Goal: Task Accomplishment & Management: Manage account settings

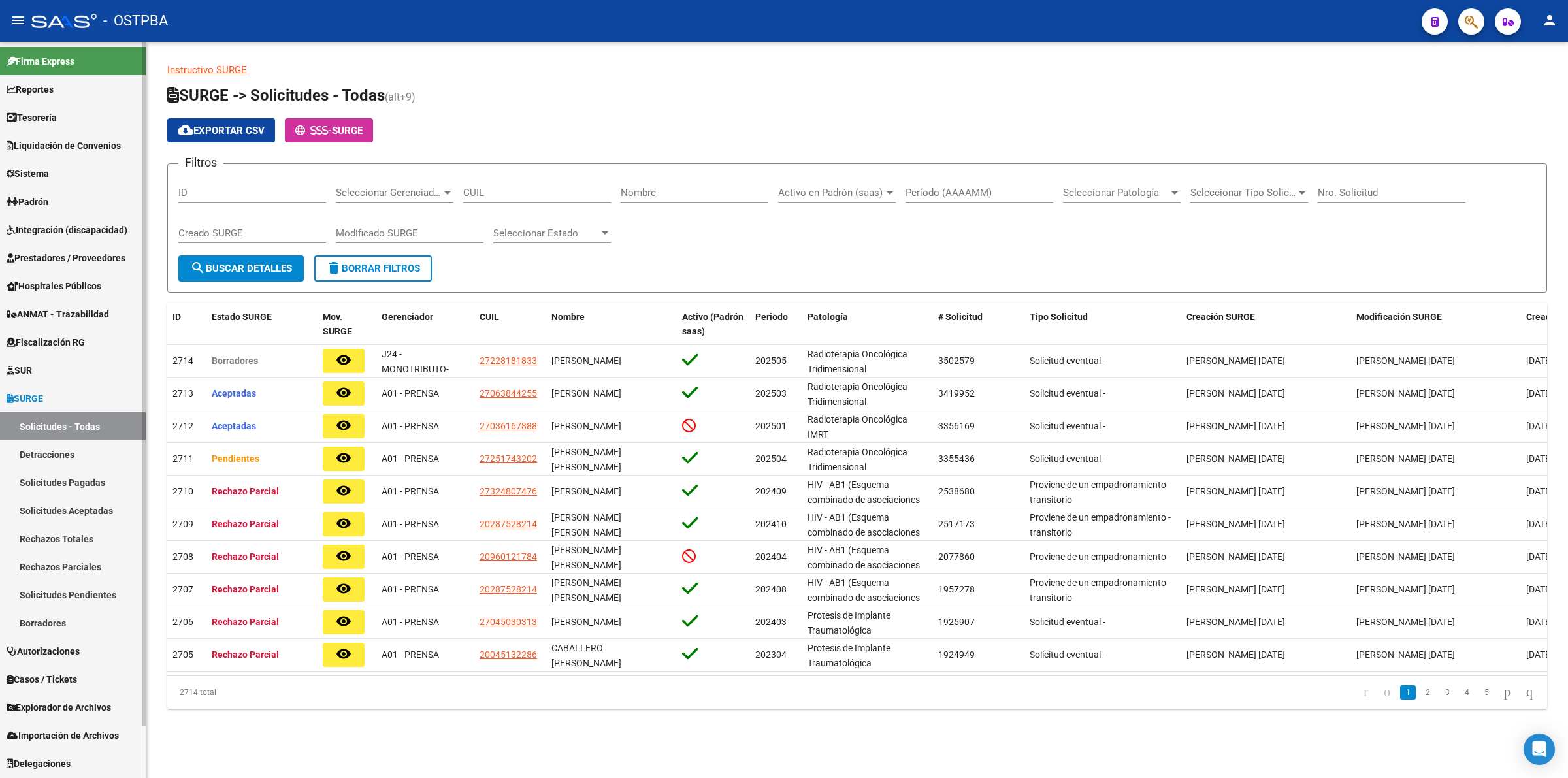
scroll to position [54, 0]
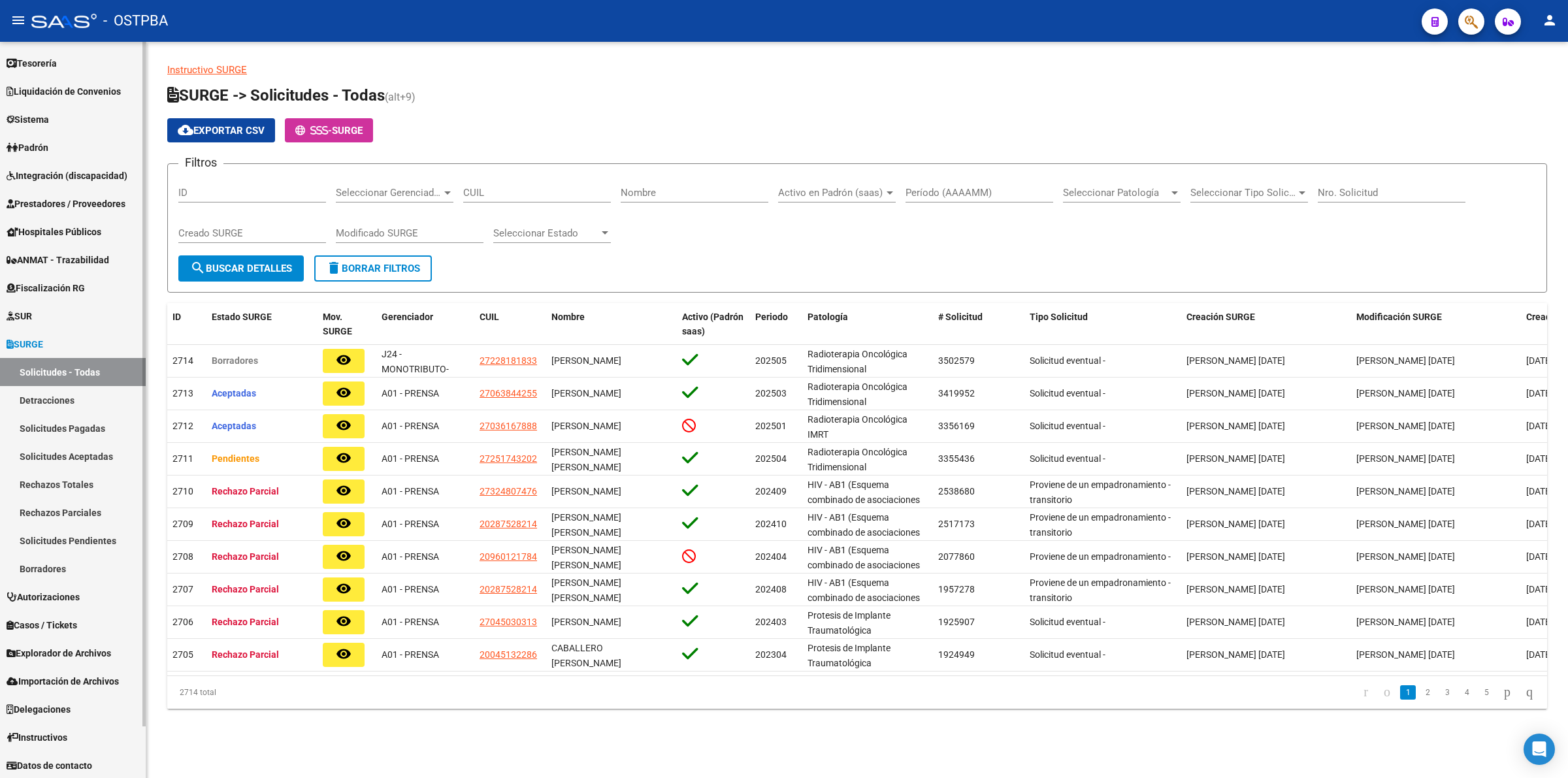
click at [62, 144] on link "Padrón" at bounding box center [72, 147] width 145 height 28
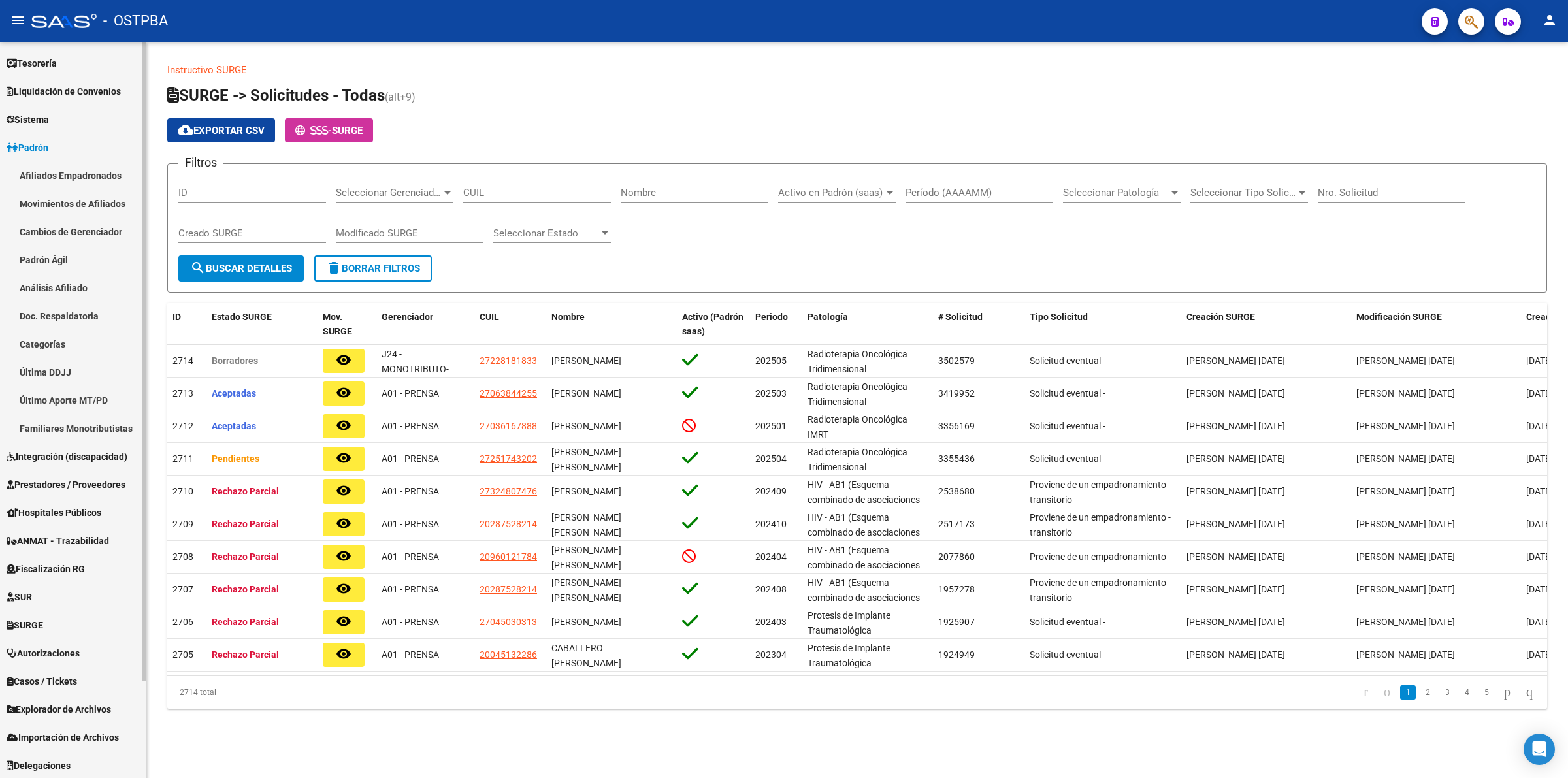
click at [73, 282] on link "Análisis Afiliado" at bounding box center [72, 287] width 145 height 28
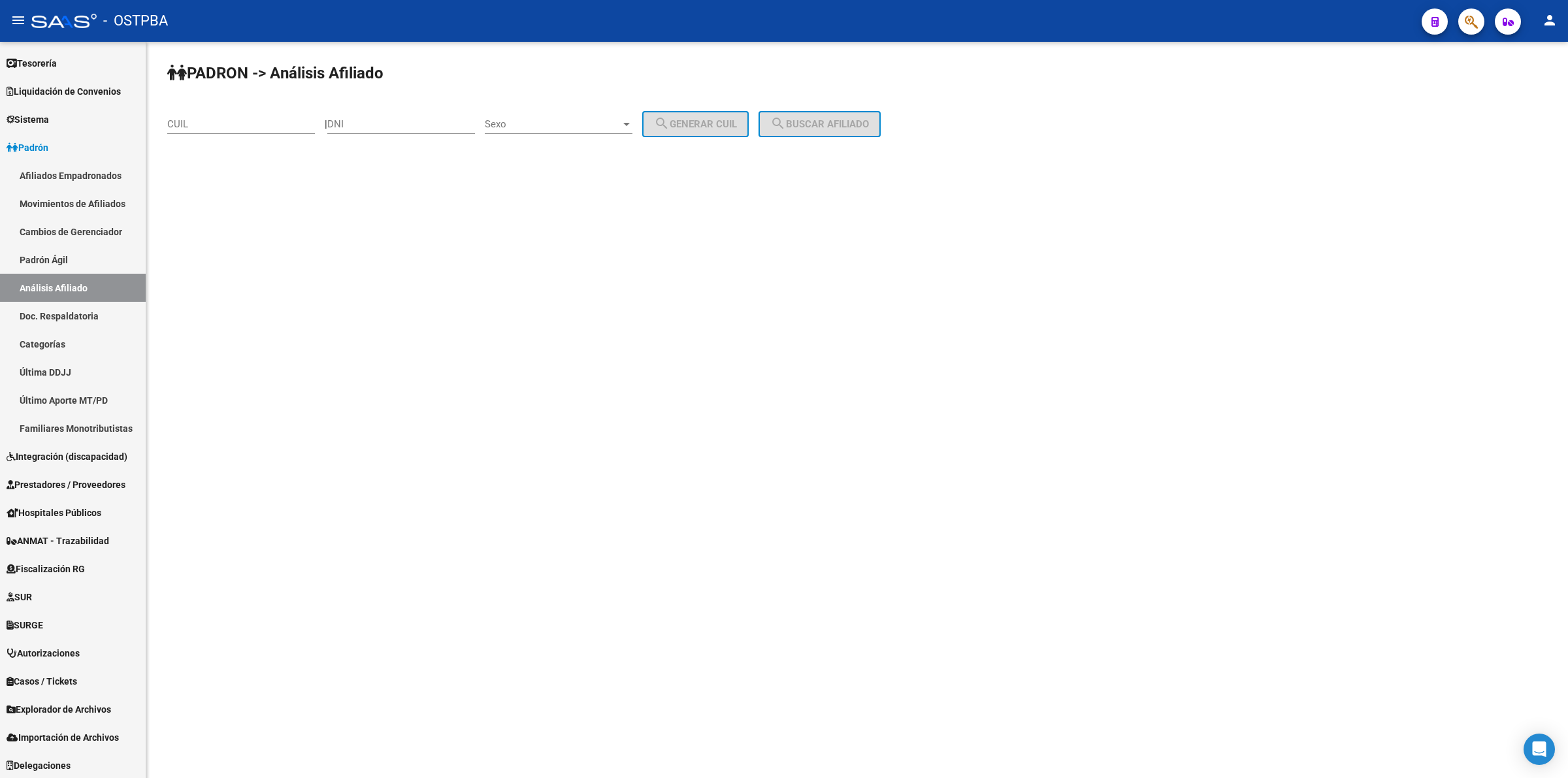
click at [394, 124] on input "DNI" at bounding box center [400, 123] width 147 height 12
click at [177, 125] on input "CUIL" at bounding box center [240, 123] width 147 height 12
type input "27-28423243-2"
click at [850, 115] on button "search Buscar afiliado" at bounding box center [819, 123] width 123 height 27
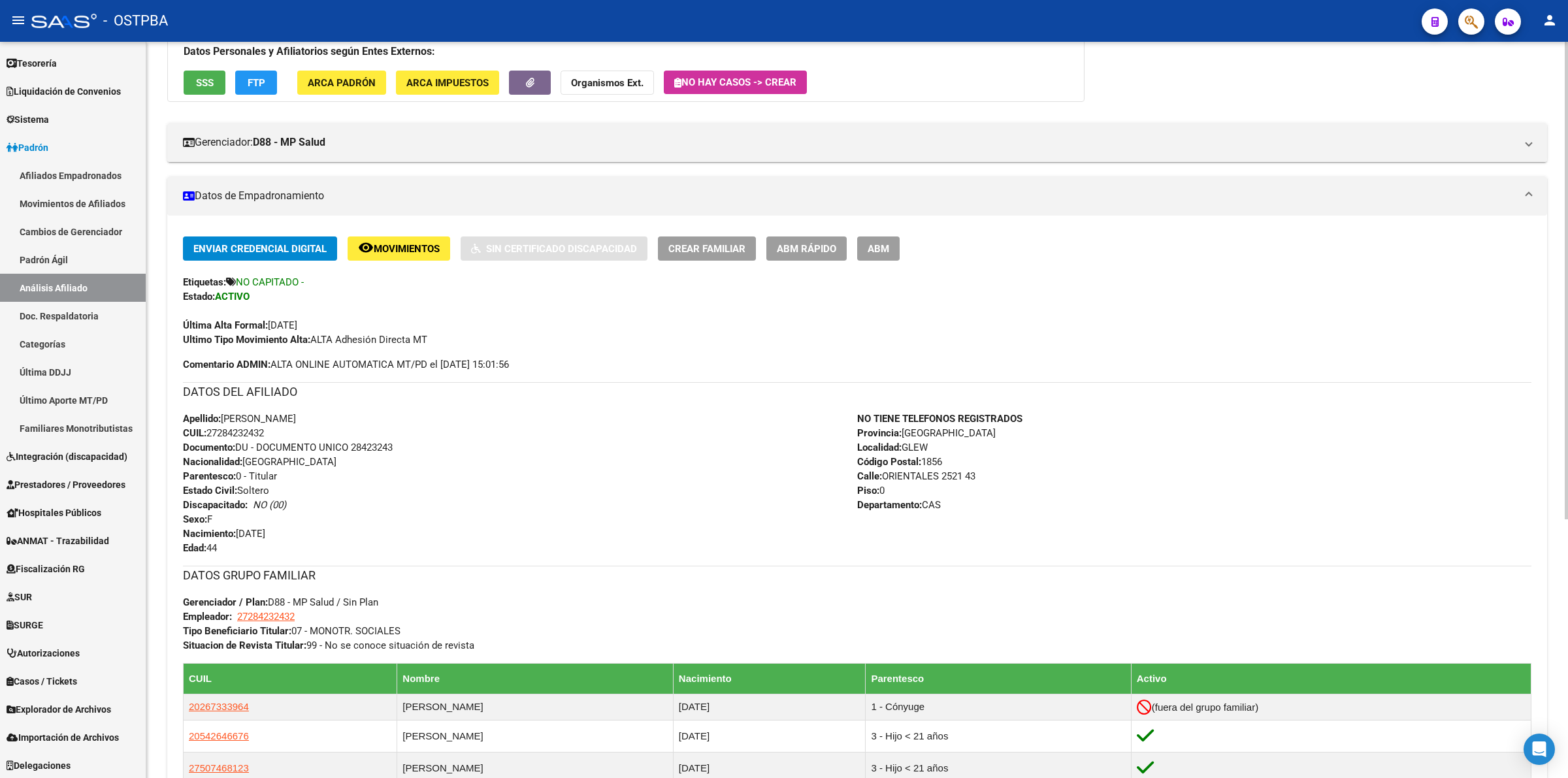
scroll to position [400, 0]
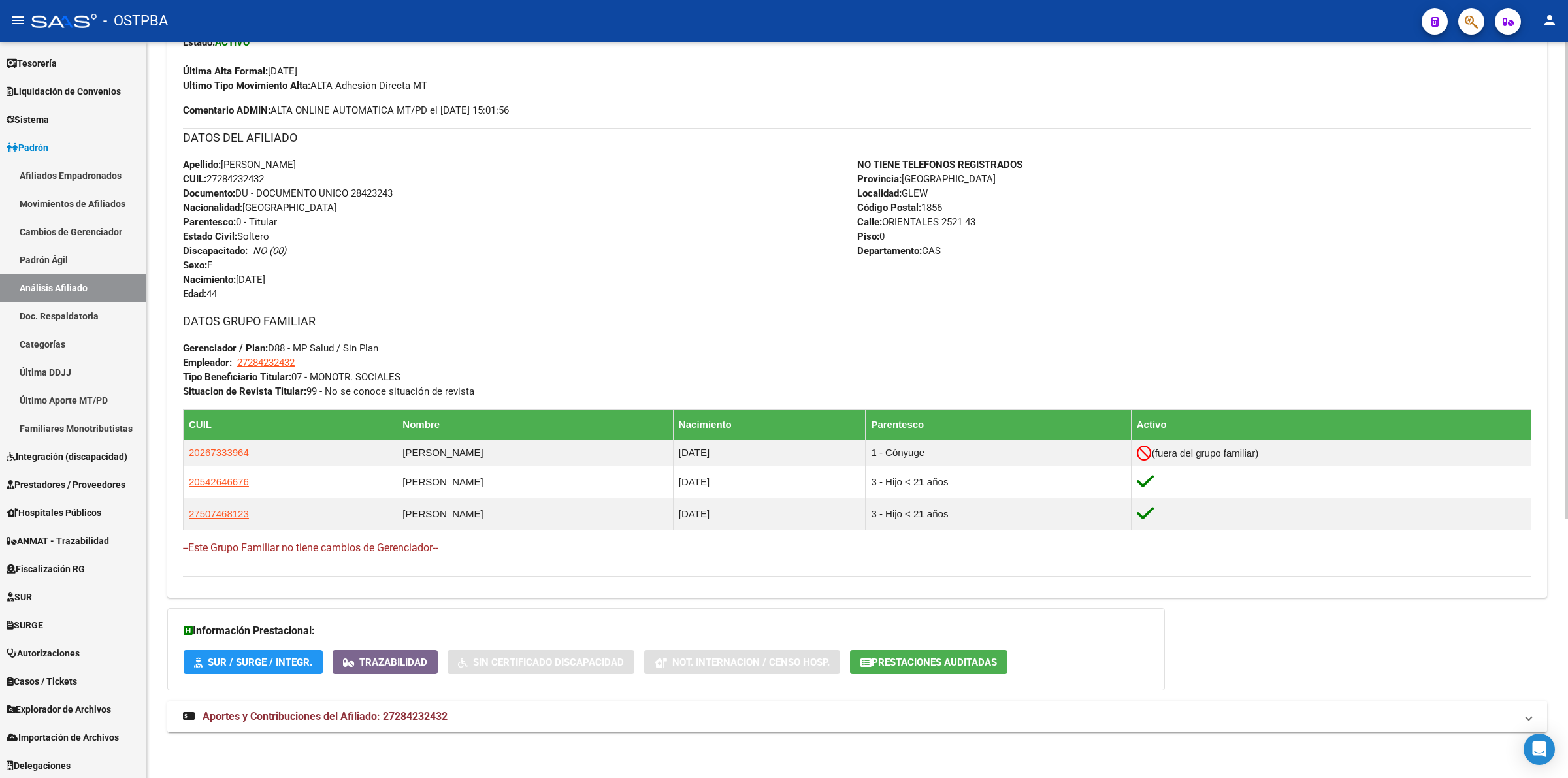
click at [389, 719] on span "Aportes y Contribuciones del Afiliado: 27284232432" at bounding box center [325, 717] width 245 height 13
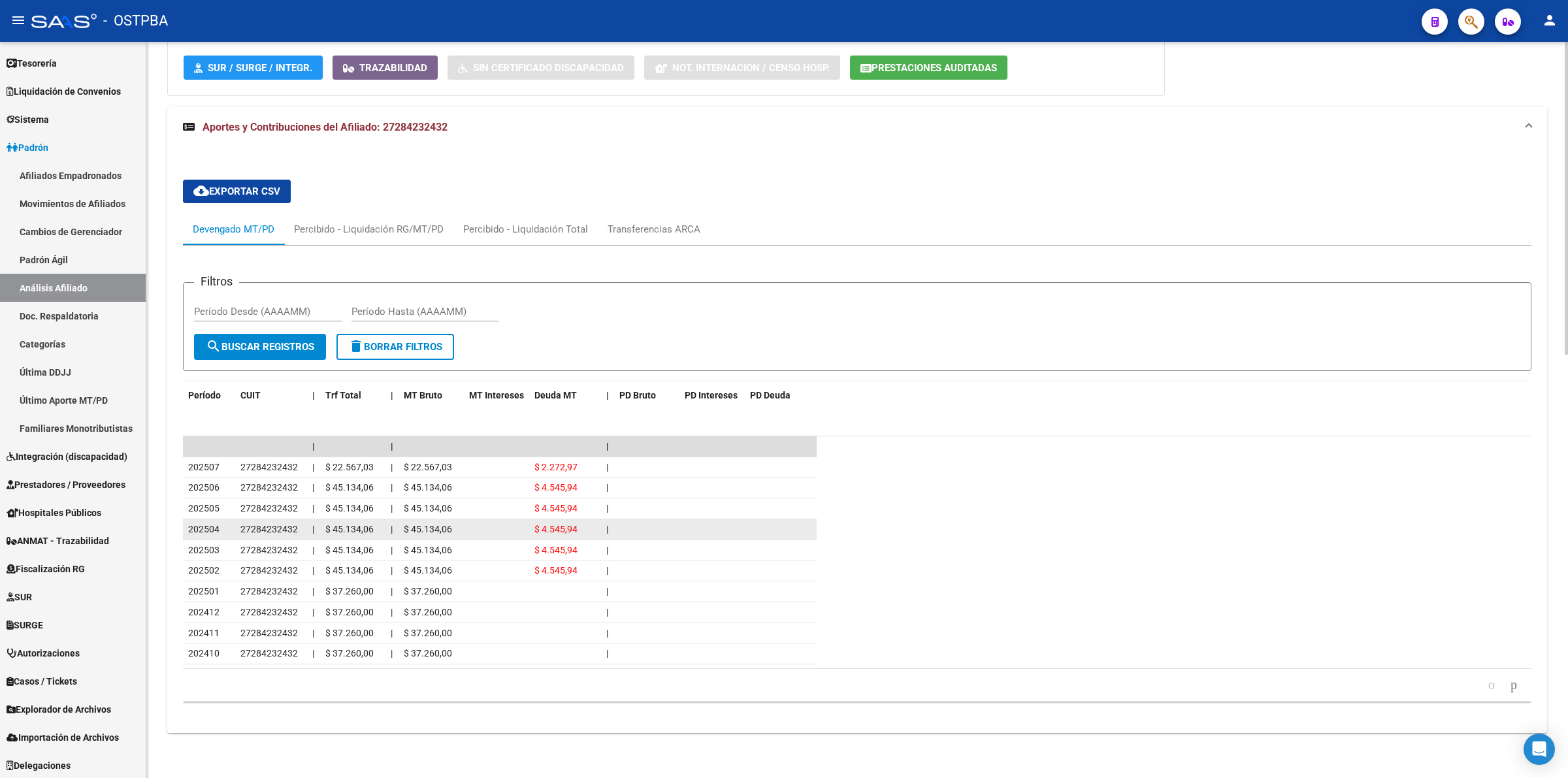
scroll to position [995, 0]
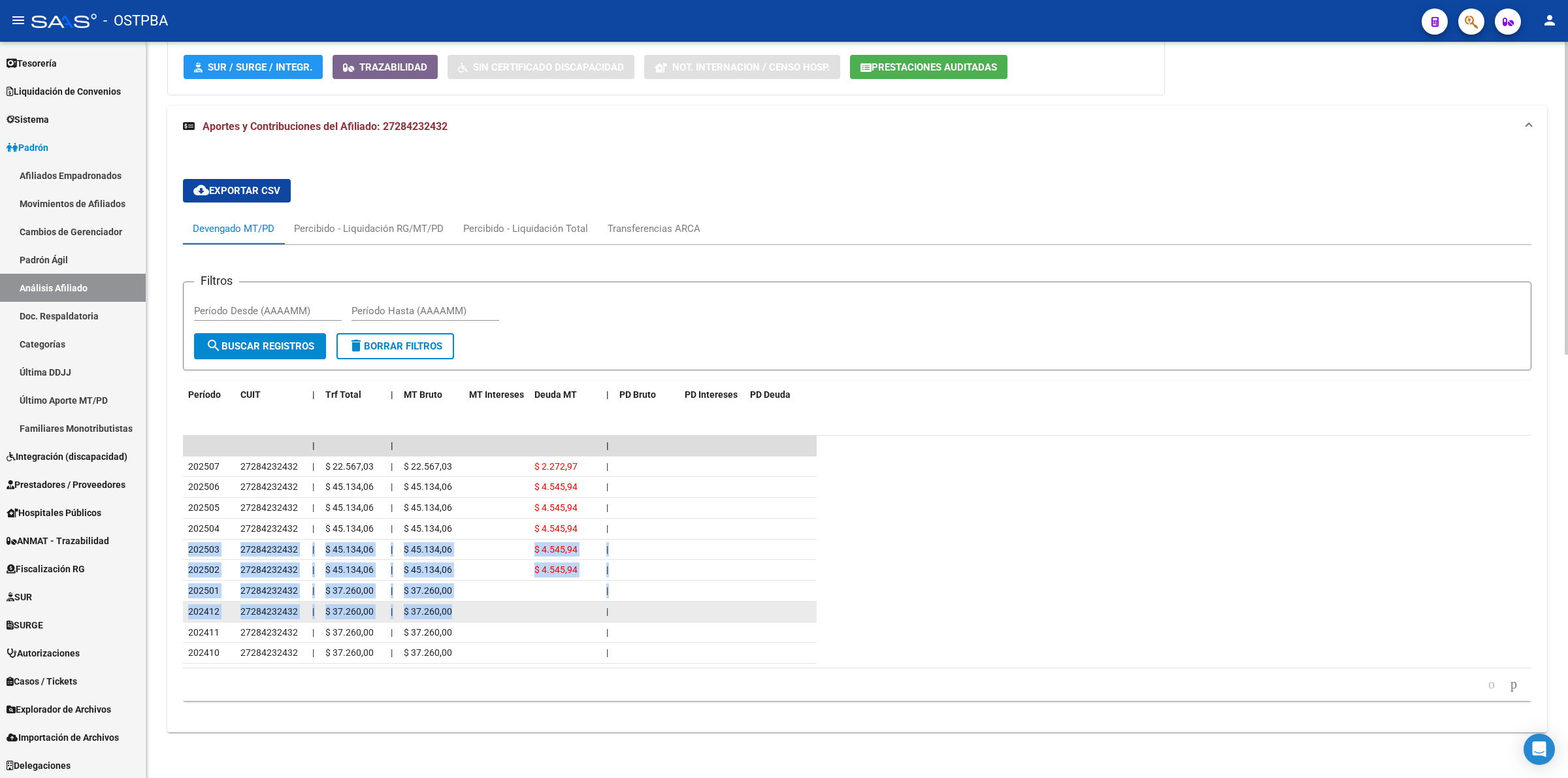
drag, startPoint x: 187, startPoint y: 544, endPoint x: 537, endPoint y: 607, distance: 355.6
click at [537, 607] on datatable-scroller "| | | 202507 27284232432 | $ 22.567,03 | $ 22.567,03 $ 2.272,97 | 202506 272842…" at bounding box center [857, 549] width 1349 height 228
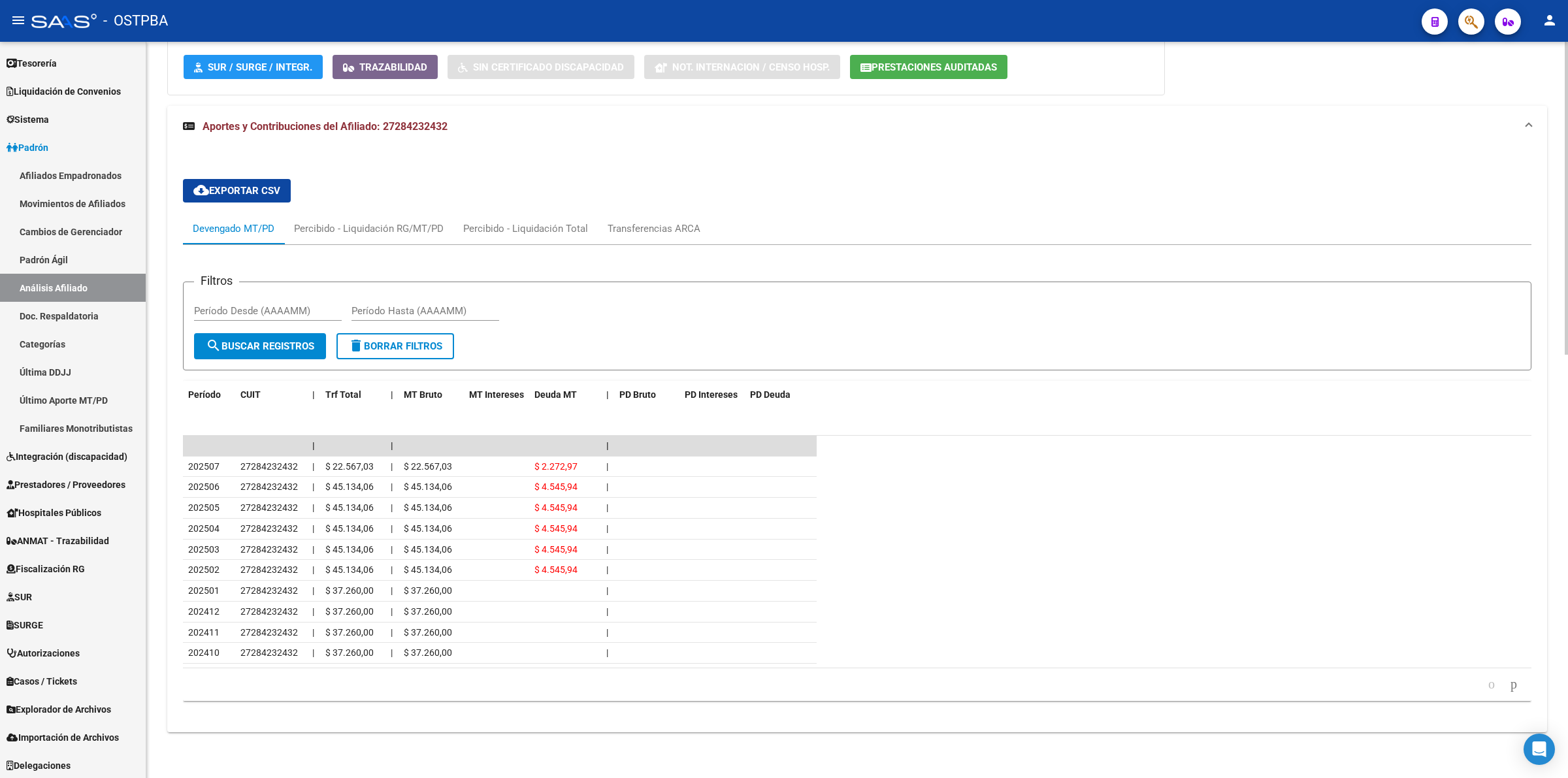
click at [902, 516] on datatable-row-wrapper "202505 27284232432 | $ 45.134,06 | $ 45.134,06 $ 4.545,94 |" at bounding box center [857, 507] width 1349 height 21
click at [1134, 410] on datatable-header "Período CUIT | Trf Total | MT Bruto MT Intereses Deuda MT | PD Bruto PD Interes…" at bounding box center [857, 408] width 1349 height 55
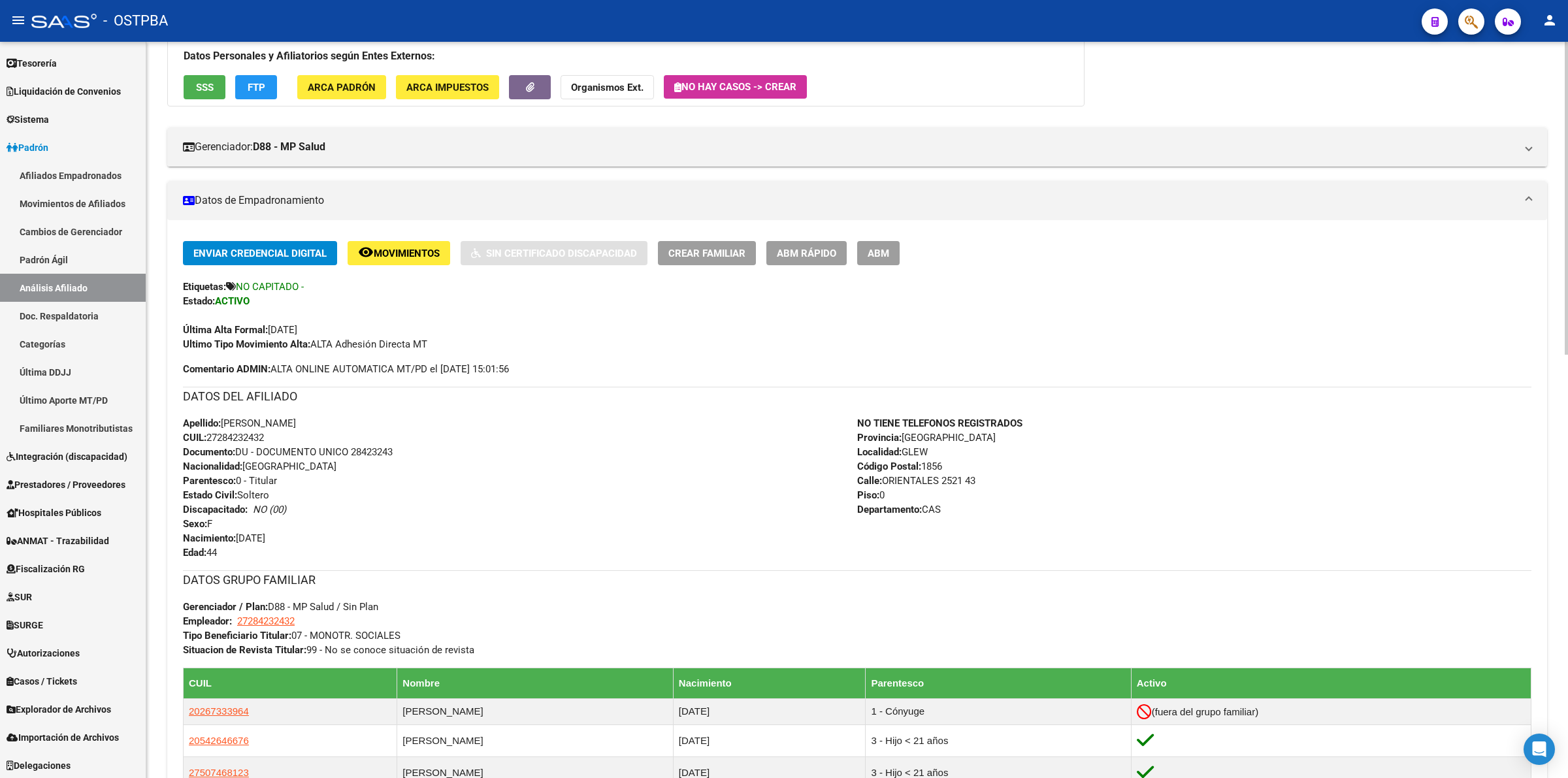
scroll to position [0, 0]
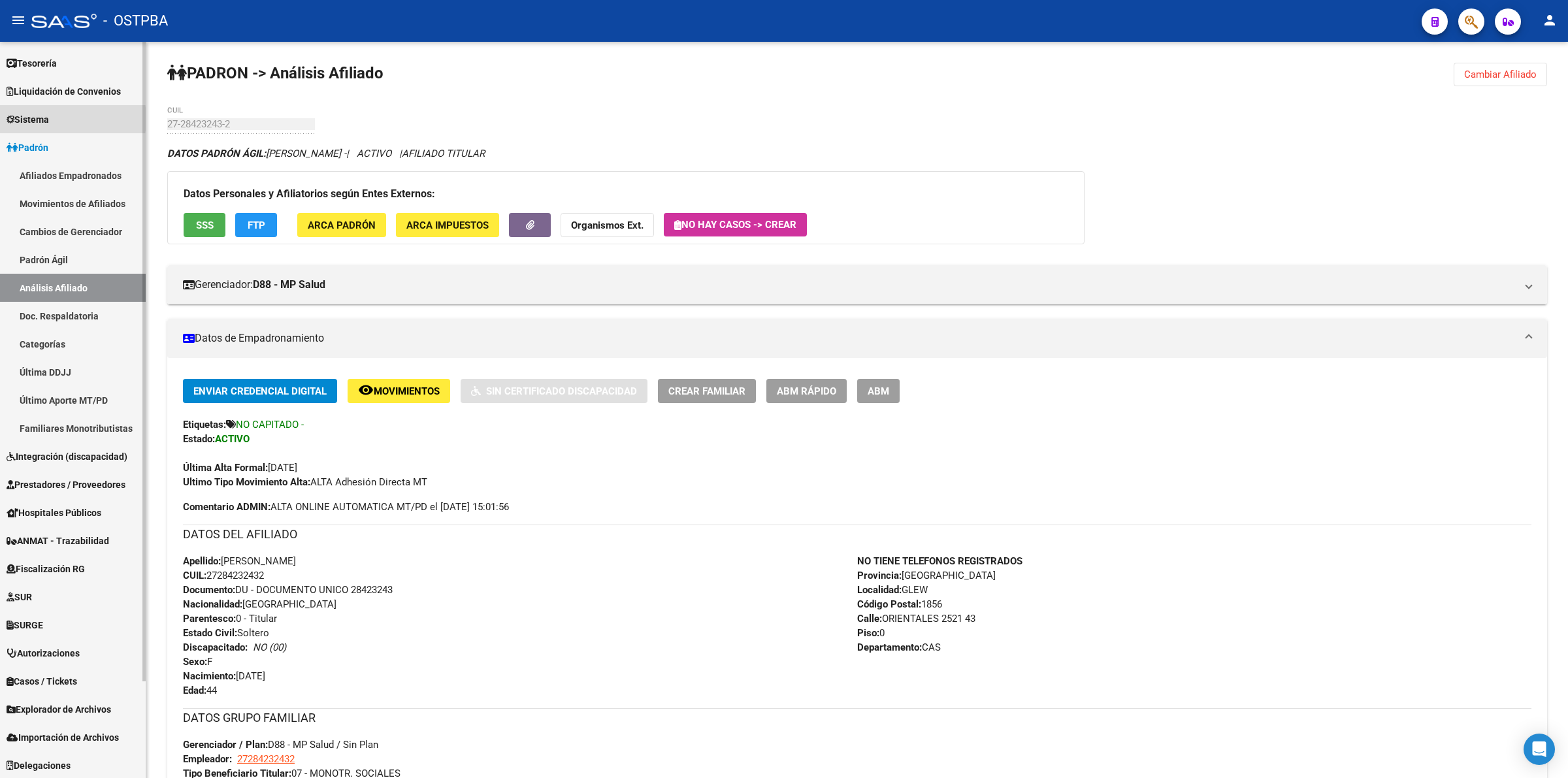
click at [39, 118] on span "Sistema" at bounding box center [27, 120] width 42 height 15
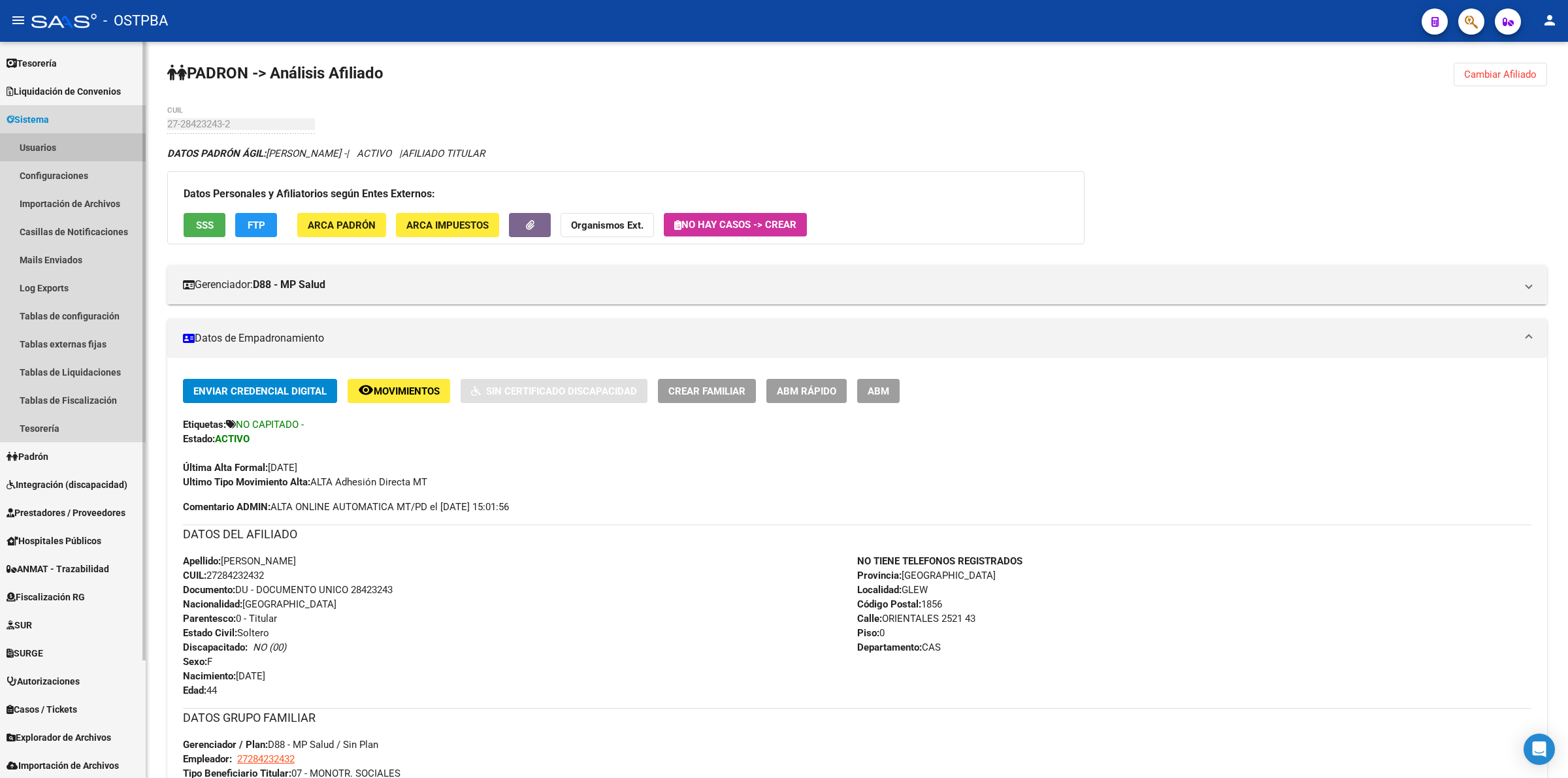
click at [54, 142] on link "Usuarios" at bounding box center [72, 147] width 145 height 28
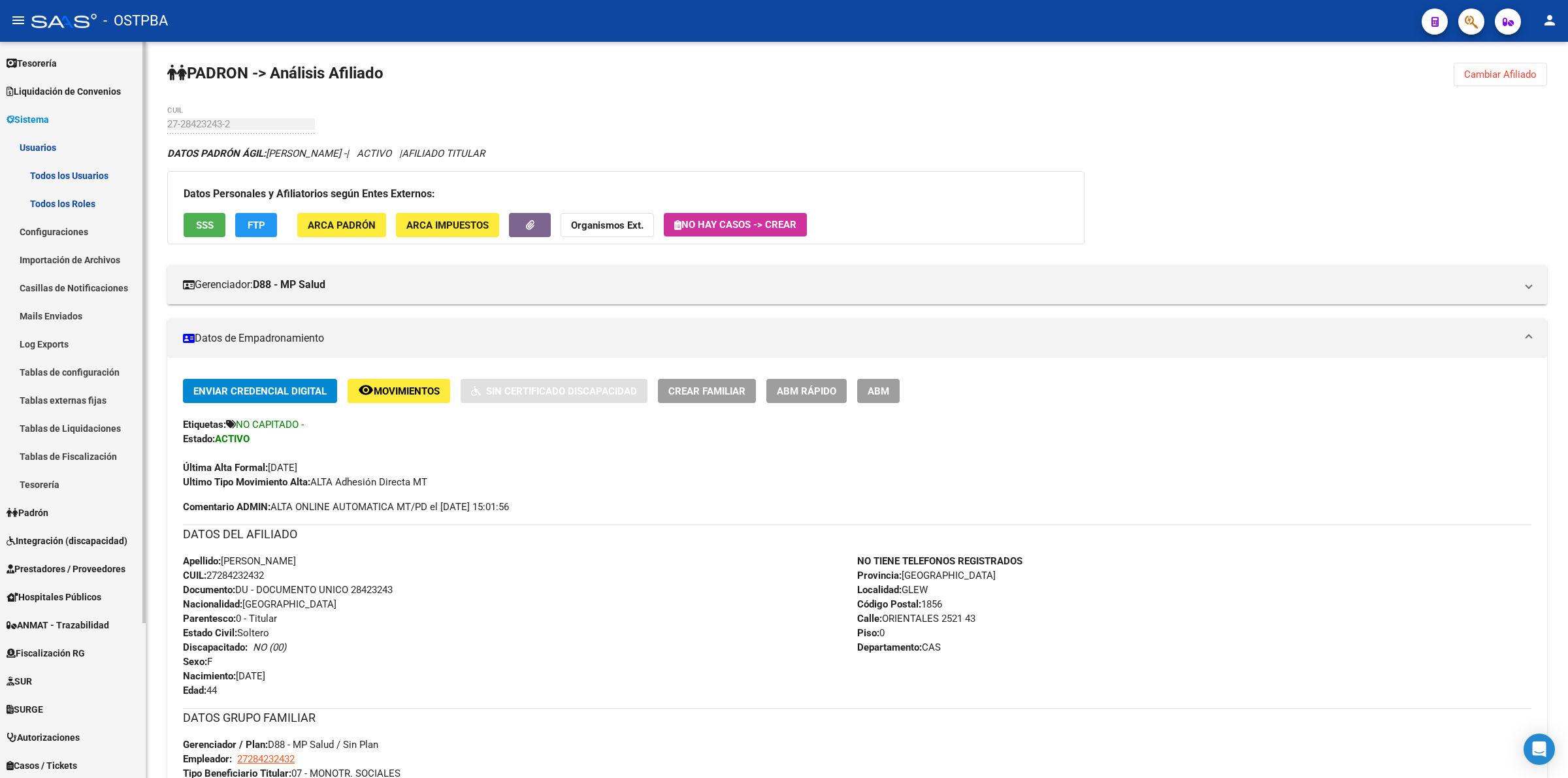
click at [69, 172] on link "Todos los Usuarios" at bounding box center [72, 175] width 145 height 28
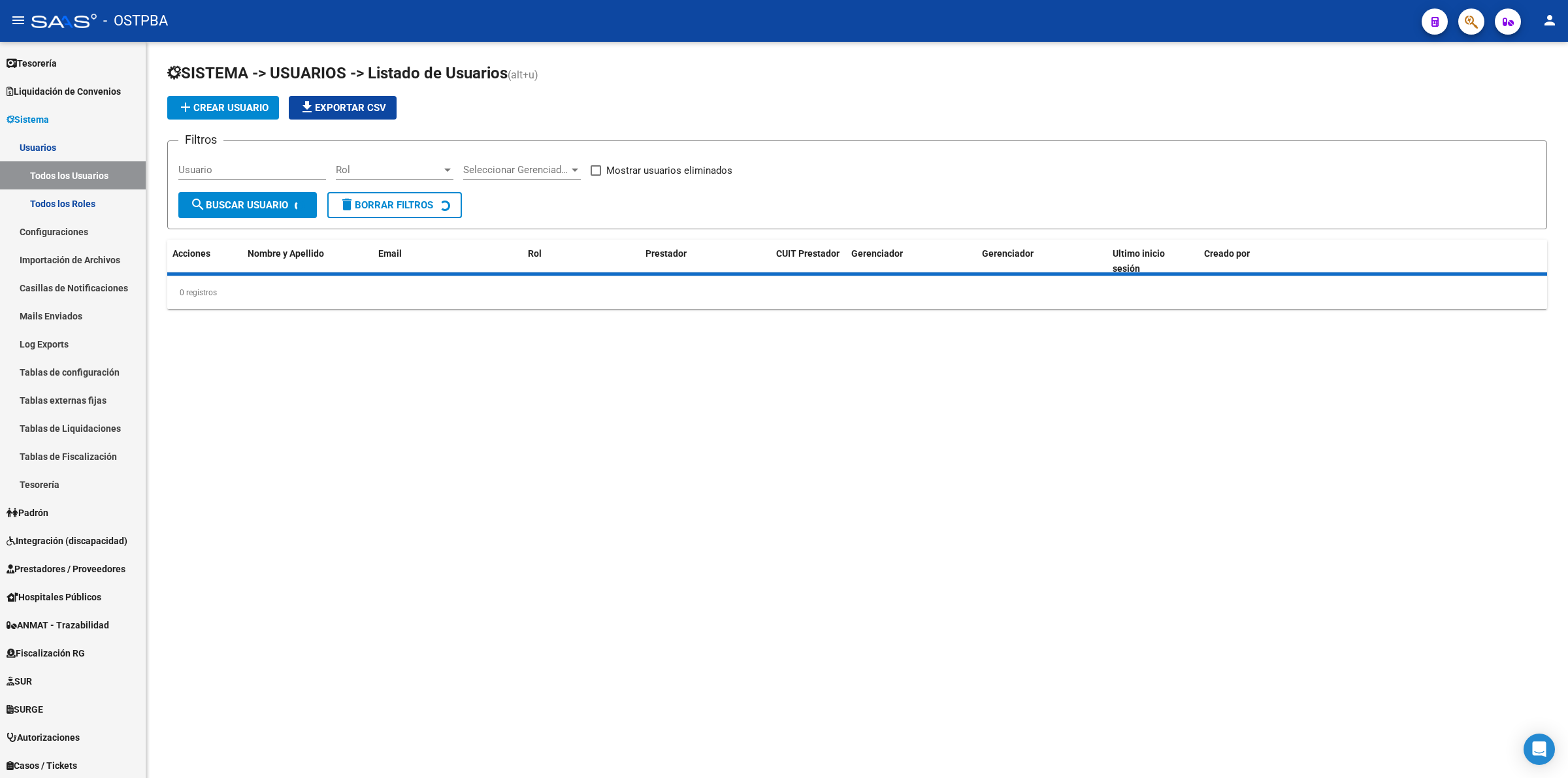
click at [271, 171] on input "Usuario" at bounding box center [251, 169] width 147 height 12
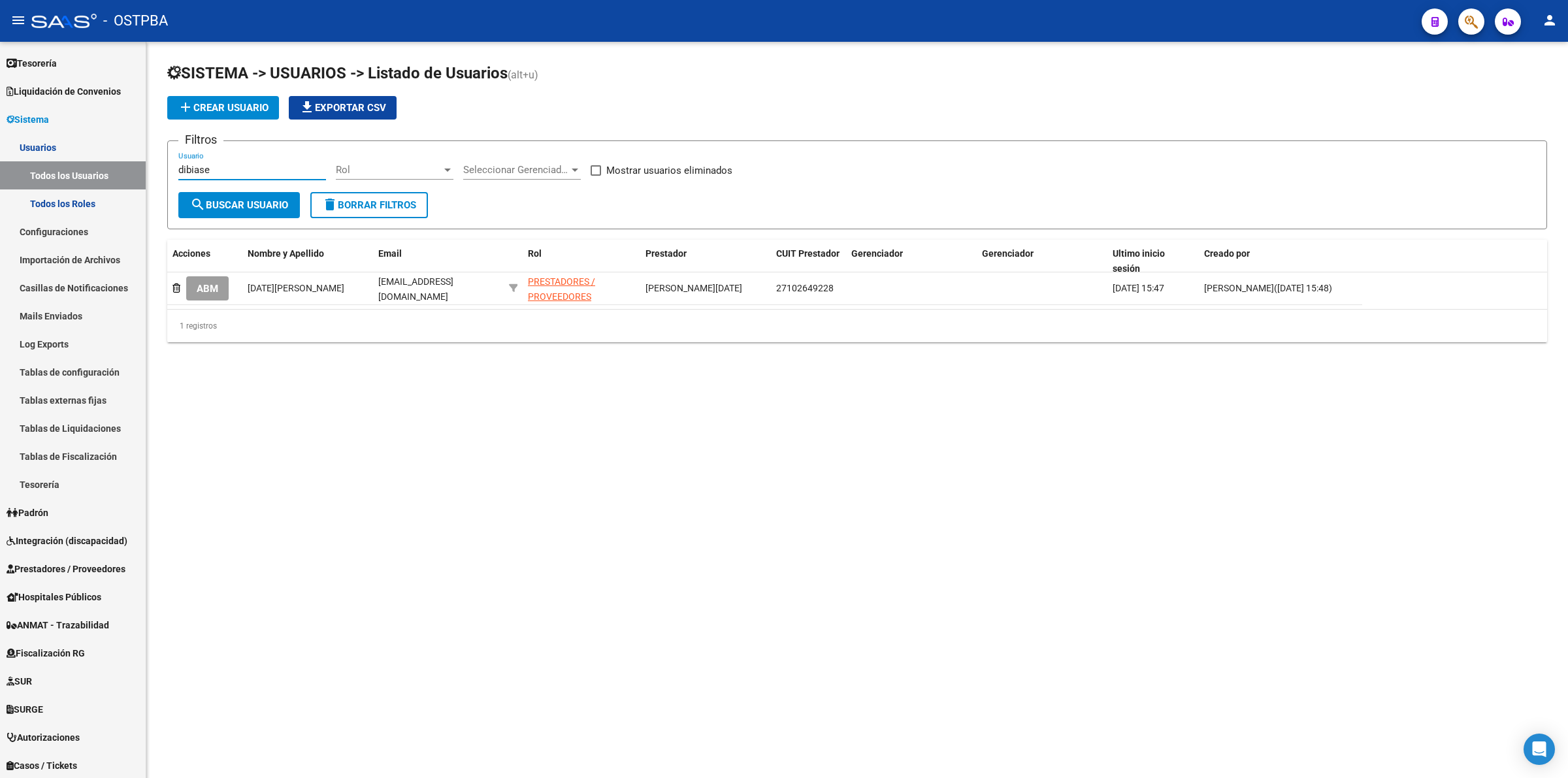
type input "dibiase"
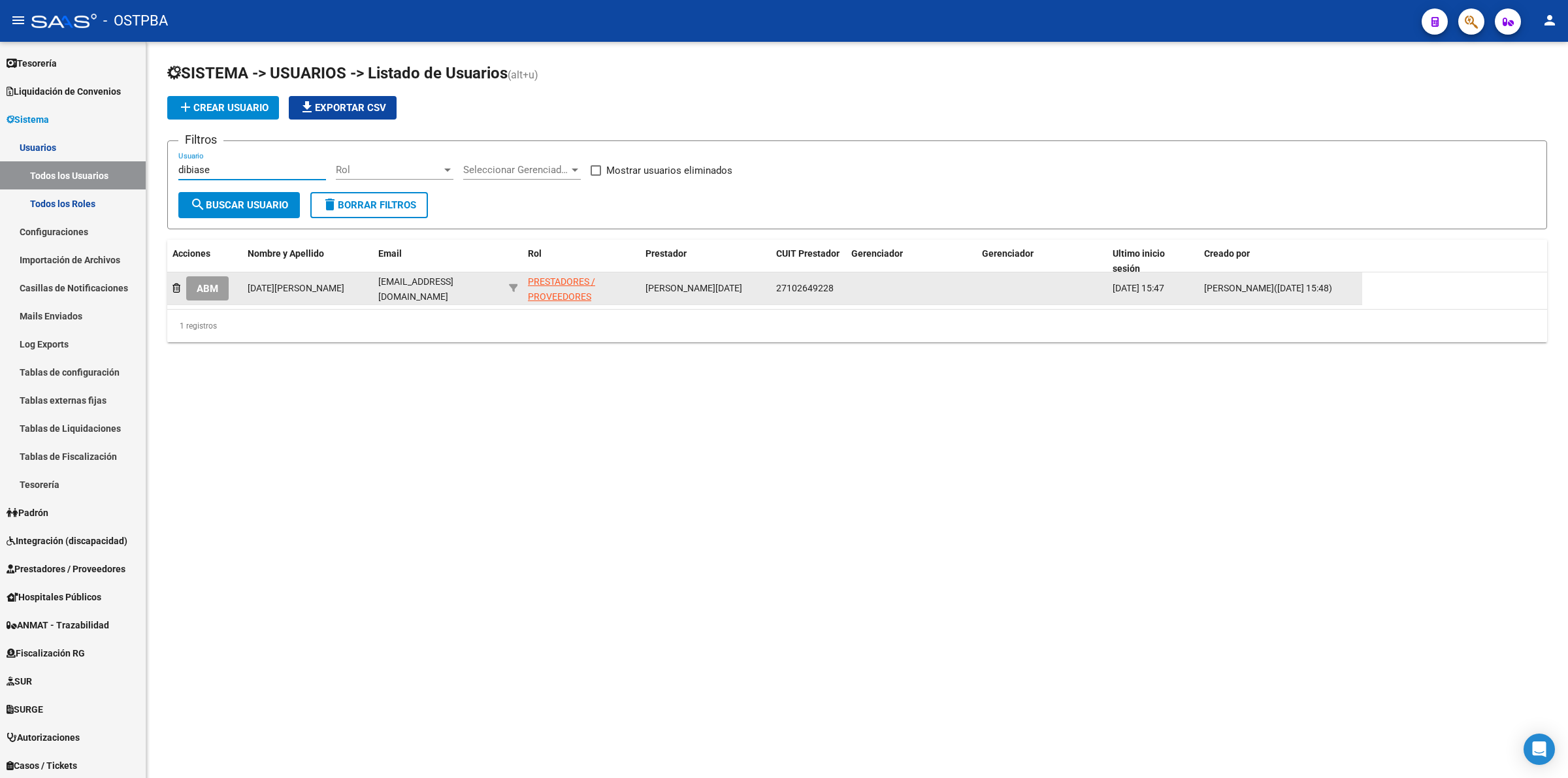
click at [210, 287] on span "ABM" at bounding box center [208, 288] width 22 height 12
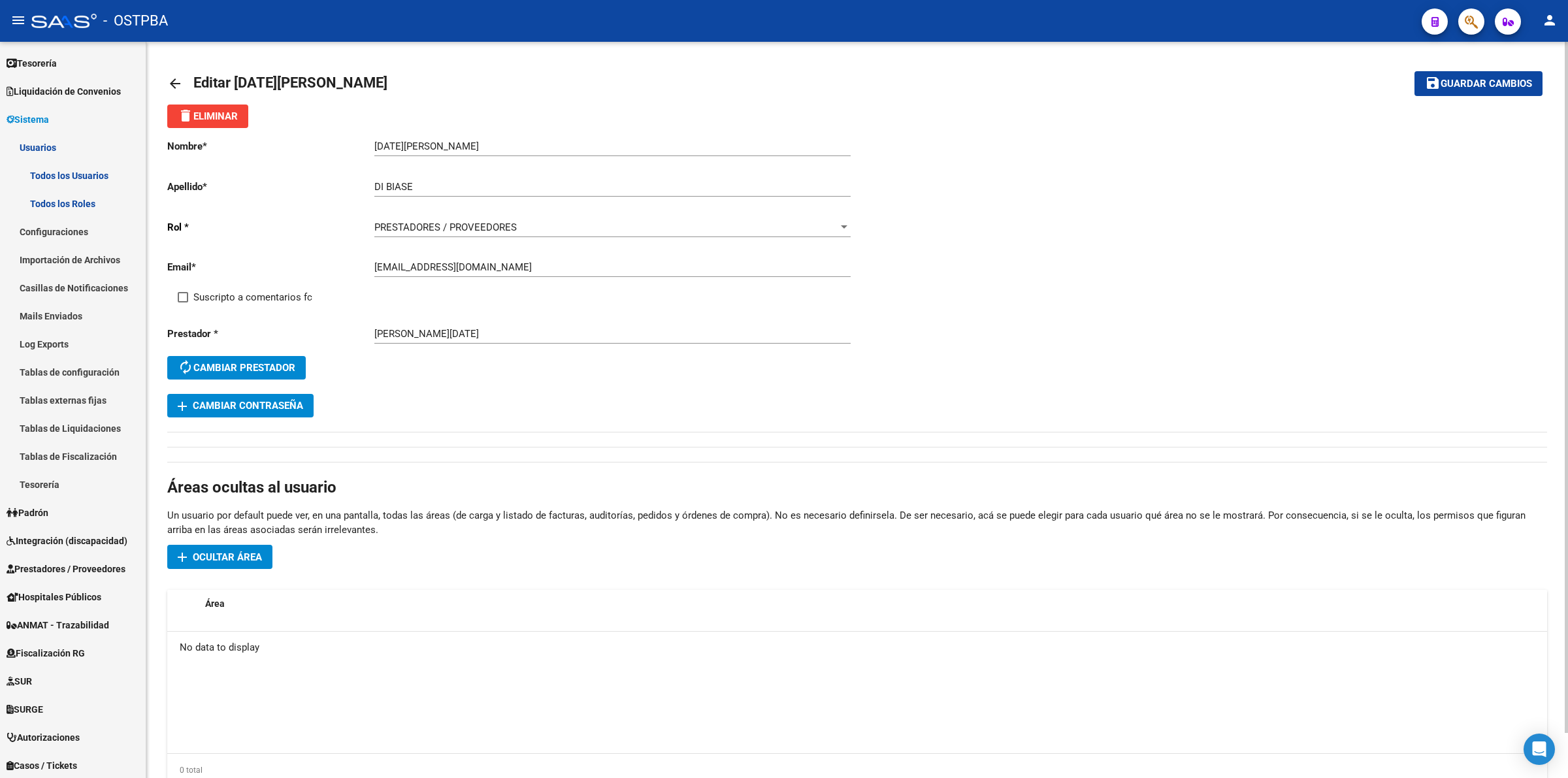
click at [222, 402] on span "add Cambiar Contraseña" at bounding box center [240, 405] width 125 height 12
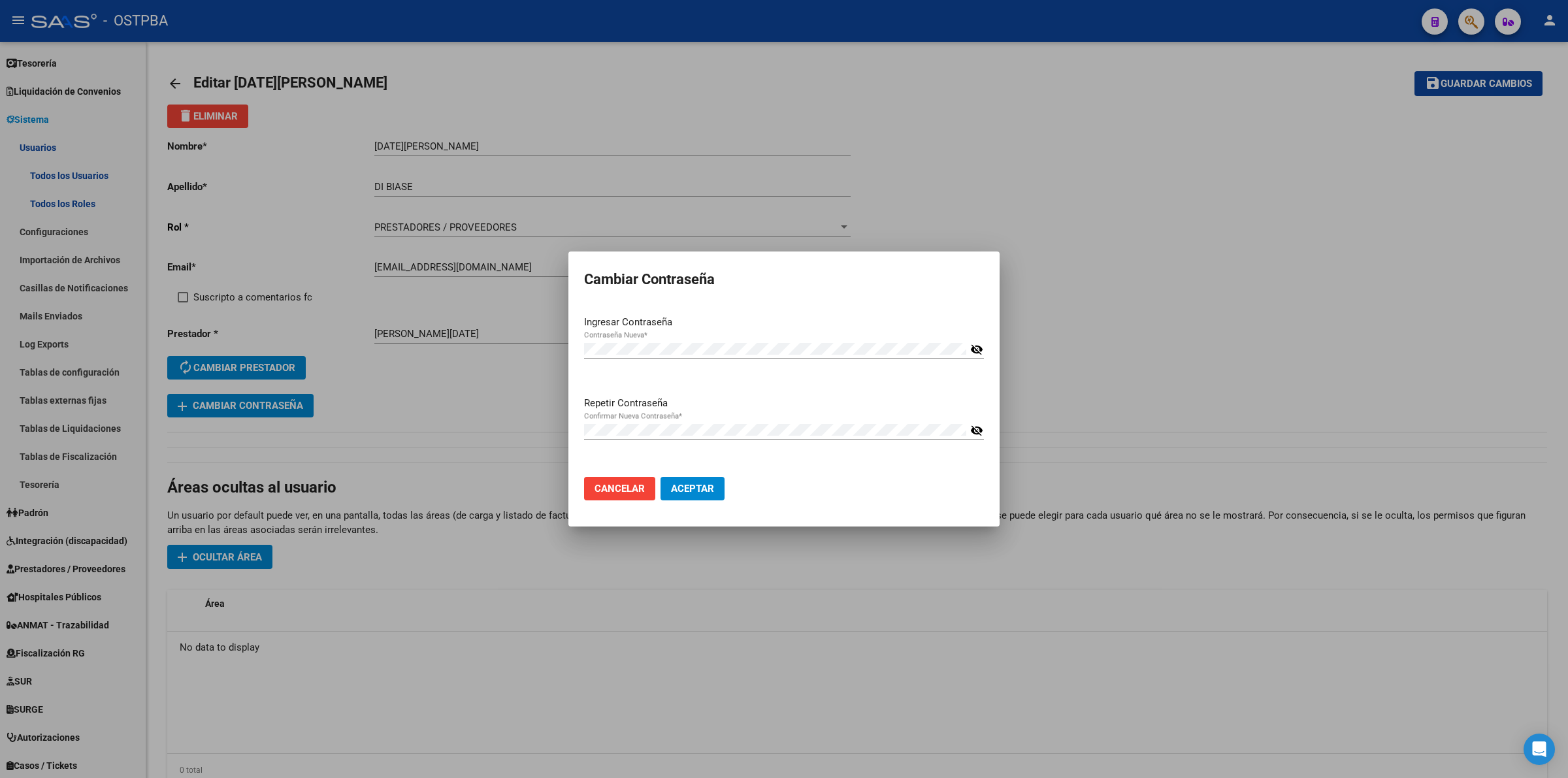
click at [932, 478] on mat-dialog-actions "Cancelar Aceptar" at bounding box center [784, 488] width 400 height 45
click at [706, 488] on span "Aceptar" at bounding box center [692, 488] width 43 height 12
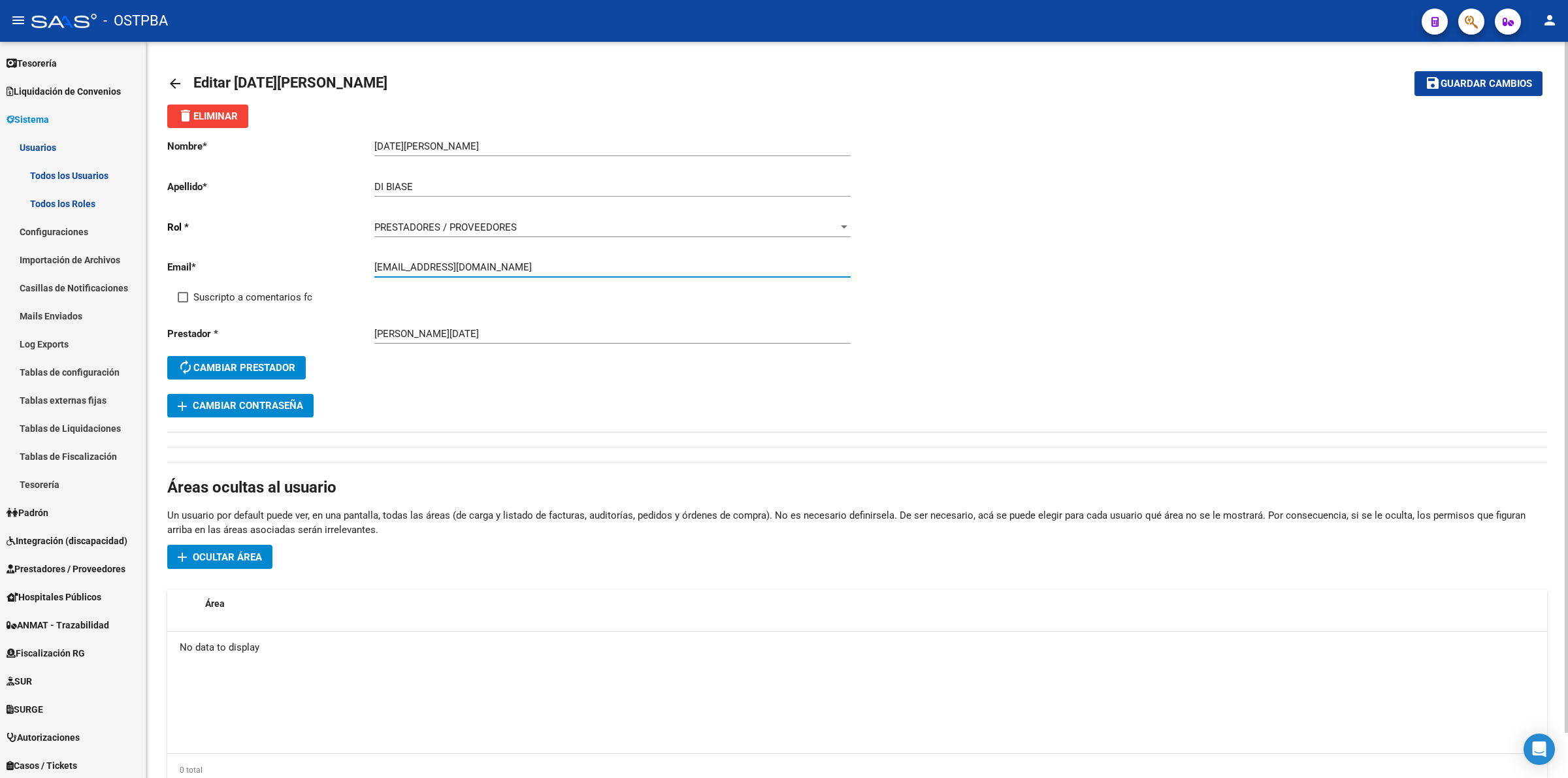
drag, startPoint x: 505, startPoint y: 269, endPoint x: 335, endPoint y: 271, distance: 170.0
click at [335, 271] on app-form-text-field "Email * [EMAIL_ADDRESS][DOMAIN_NAME] Ingresar email" at bounding box center [508, 267] width 683 height 12
drag, startPoint x: 413, startPoint y: 274, endPoint x: 379, endPoint y: 262, distance: 36.1
click at [360, 262] on app-form-text-field "Email * [EMAIL_ADDRESS][DOMAIN_NAME] Ingresar email" at bounding box center [508, 267] width 683 height 12
